Goal: Obtain resource: Download file/media

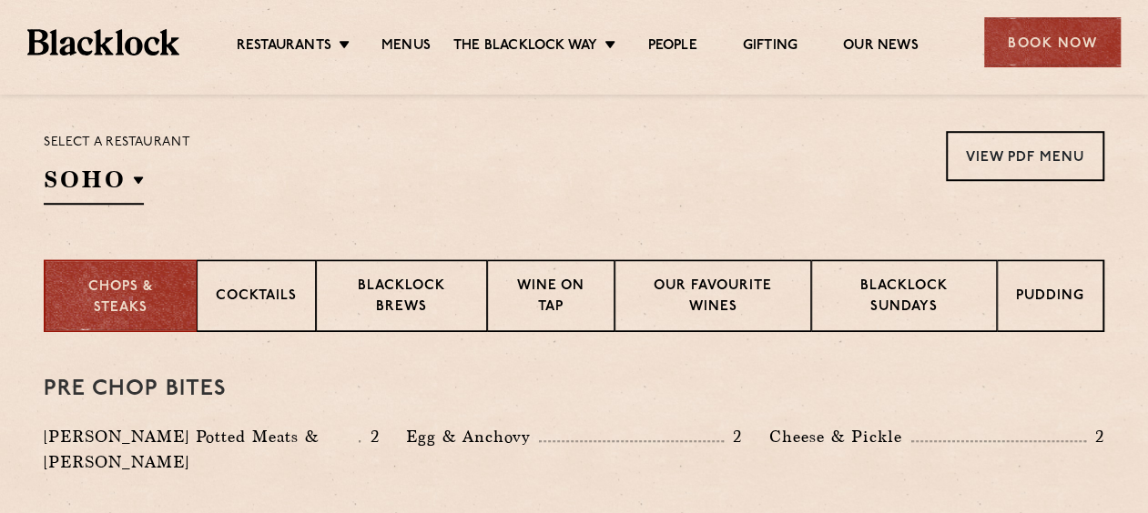
scroll to position [546, 0]
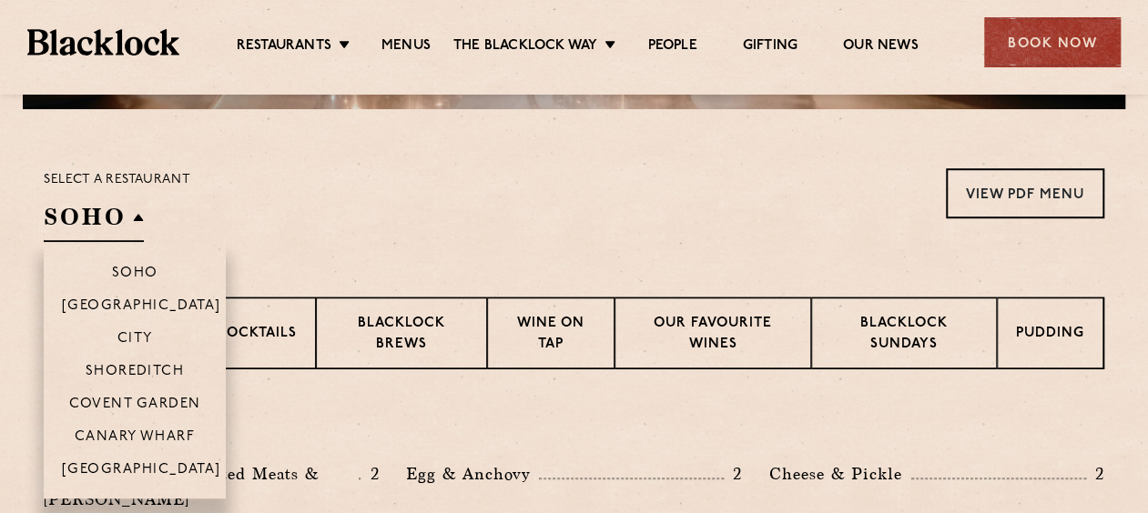
click at [127, 227] on h2 "SOHO" at bounding box center [94, 221] width 100 height 41
click at [153, 462] on p "[GEOGRAPHIC_DATA]" at bounding box center [141, 471] width 159 height 18
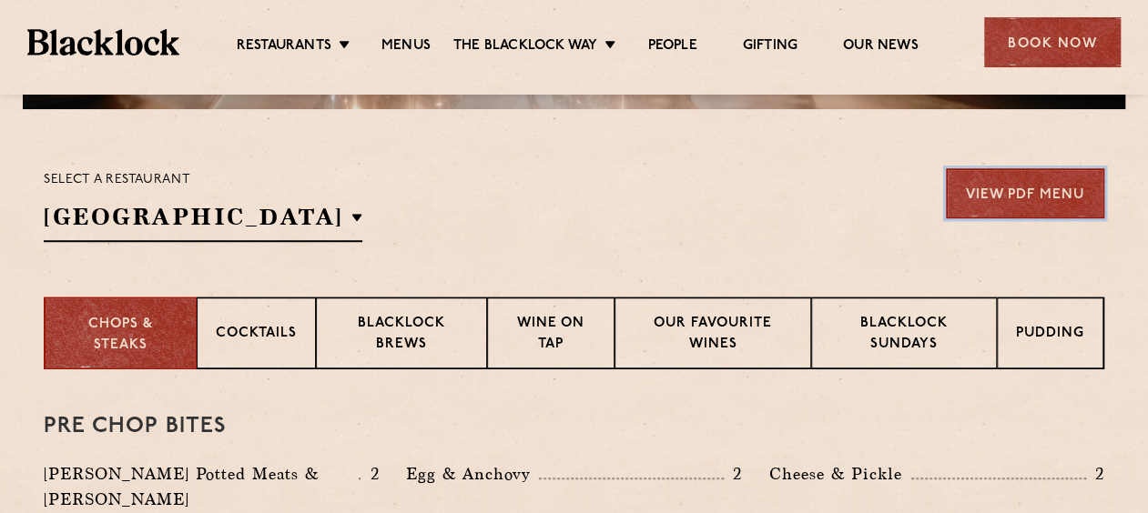
click at [989, 199] on link "View PDF Menu" at bounding box center [1025, 193] width 158 height 50
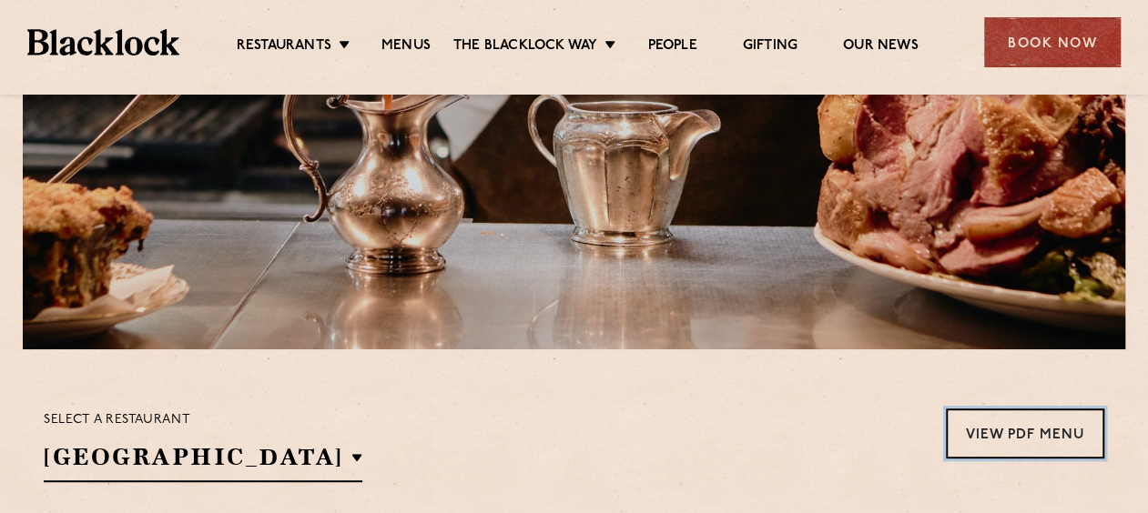
scroll to position [455, 0]
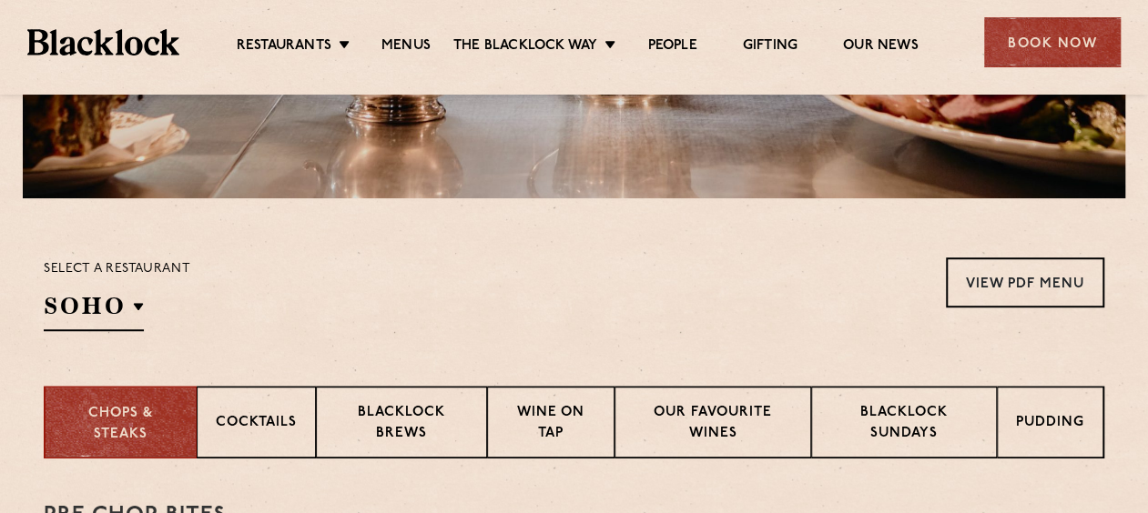
scroll to position [455, 0]
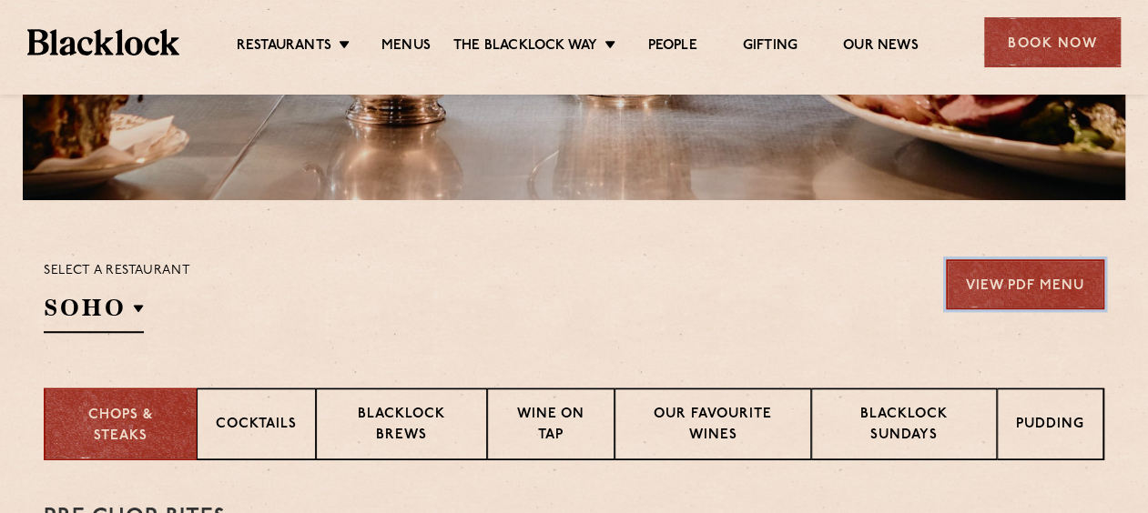
click at [959, 282] on link "View PDF Menu" at bounding box center [1025, 284] width 158 height 50
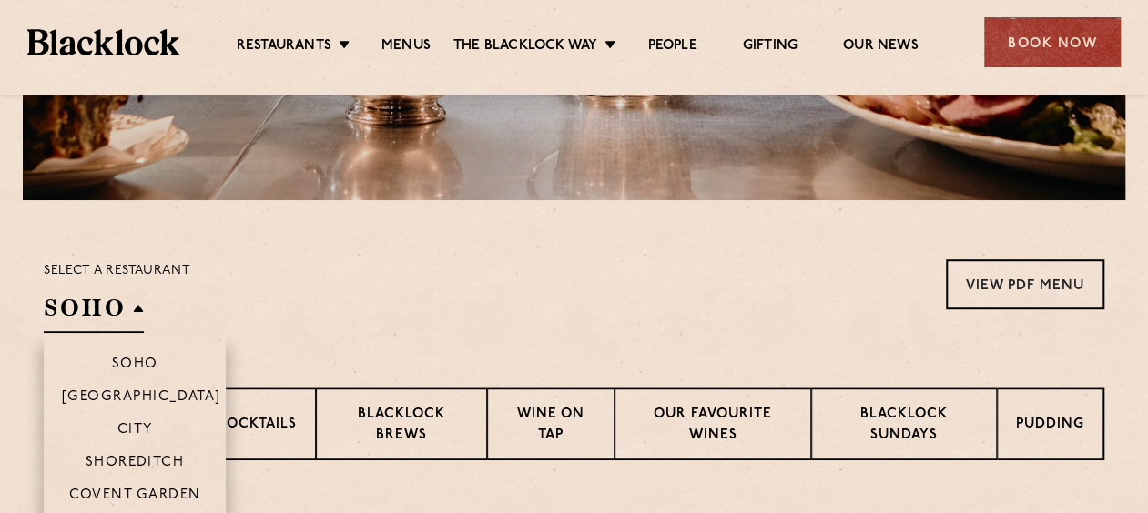
click at [120, 306] on h2 "SOHO" at bounding box center [94, 312] width 100 height 41
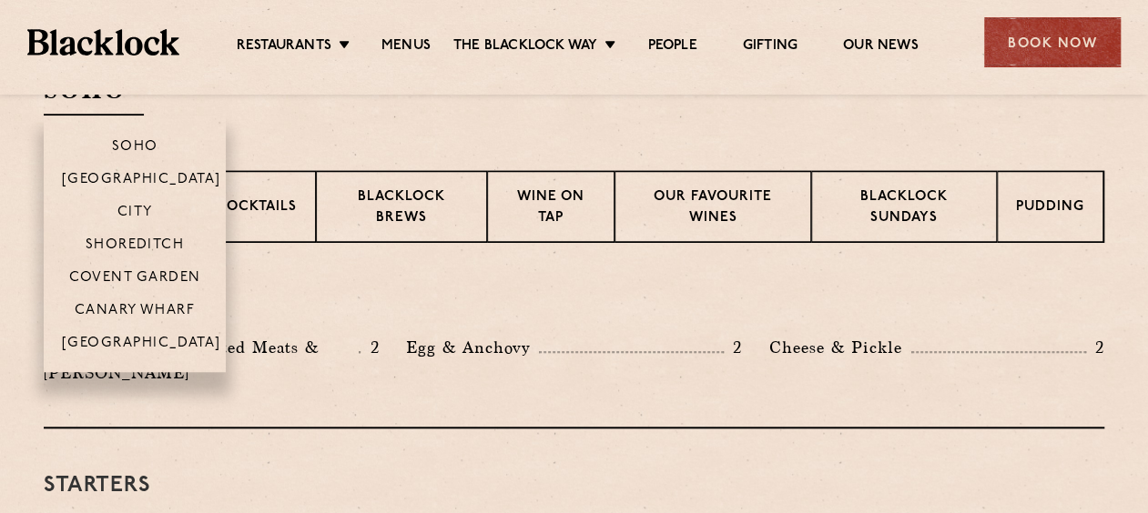
scroll to position [637, 0]
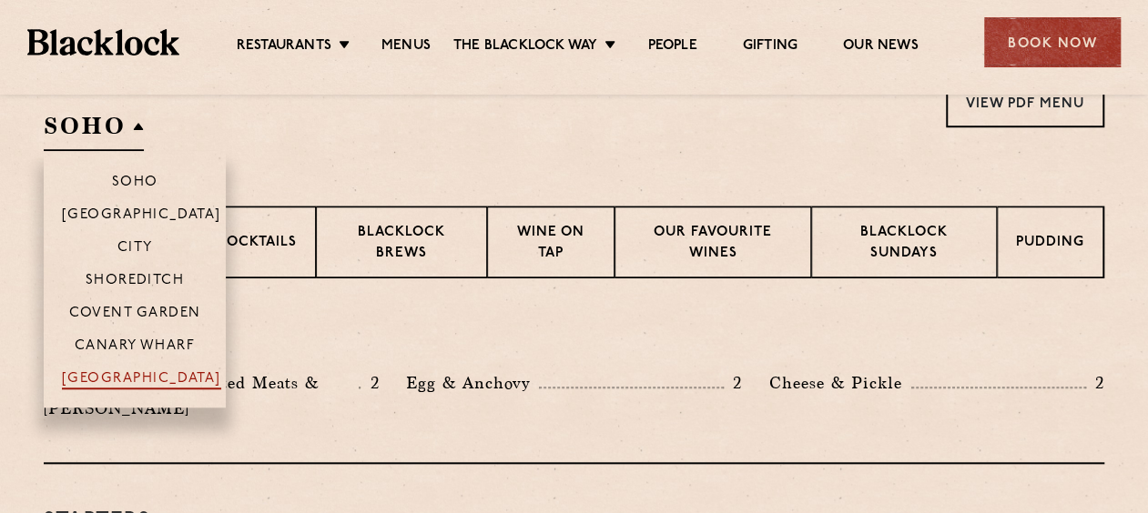
click at [142, 384] on p "[GEOGRAPHIC_DATA]" at bounding box center [141, 380] width 159 height 18
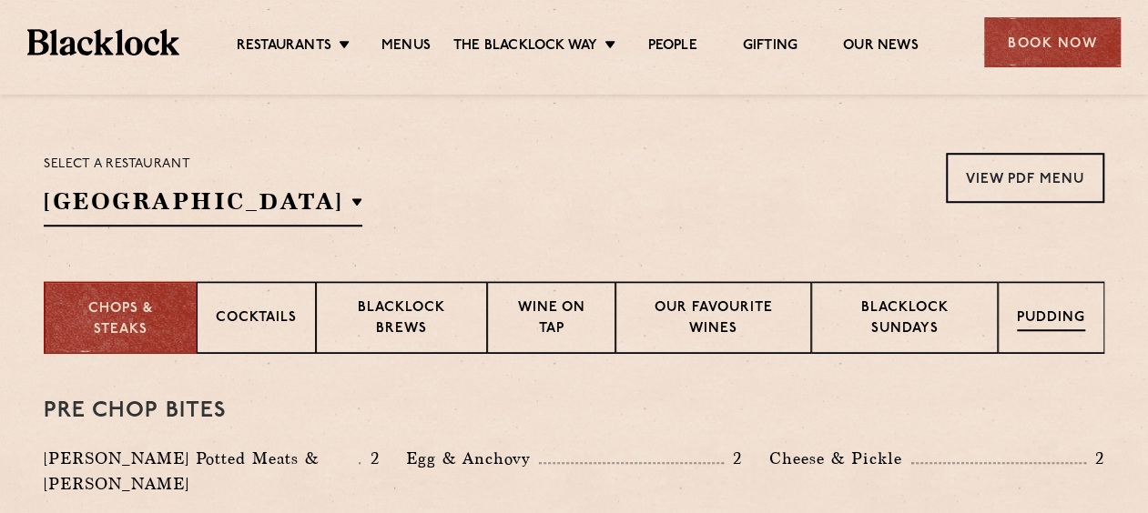
scroll to position [546, 0]
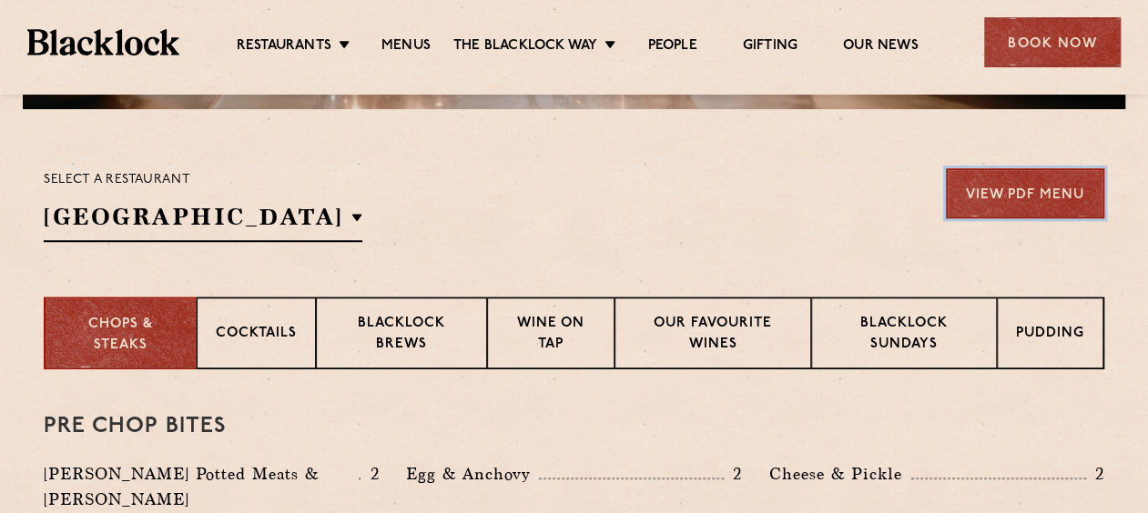
click at [1070, 200] on link "View PDF Menu" at bounding box center [1025, 193] width 158 height 50
